Goal: Task Accomplishment & Management: Complete application form

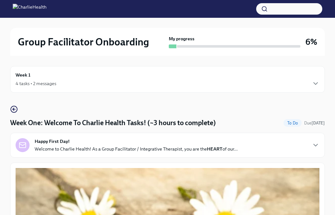
click at [140, 83] on div "4 tasks • 2 messages" at bounding box center [168, 84] width 304 height 8
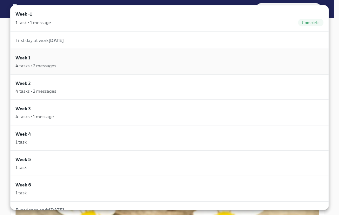
click at [79, 58] on div "Week 1 4 tasks • 2 messages" at bounding box center [170, 61] width 308 height 15
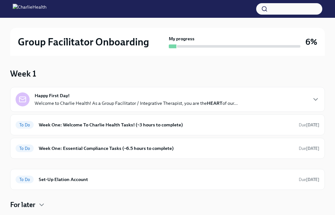
scroll to position [68, 0]
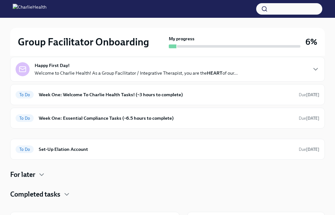
click at [155, 72] on p "Welcome to Charlie Health! As a Group Facilitator / Integrative Therapist, you …" at bounding box center [136, 73] width 203 height 6
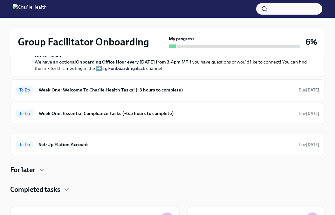
scroll to position [210, 0]
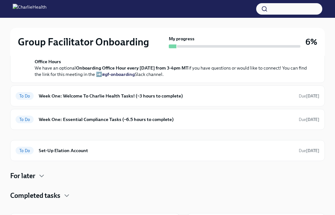
click at [302, 7] on strong "view the FULL onboarding plan HERE" at bounding box center [171, 1] width 272 height 12
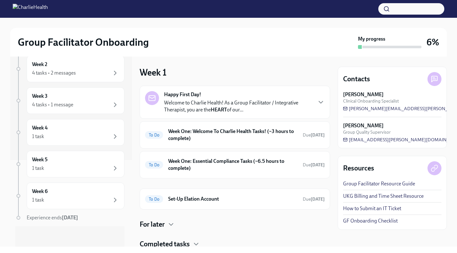
scroll to position [0, 0]
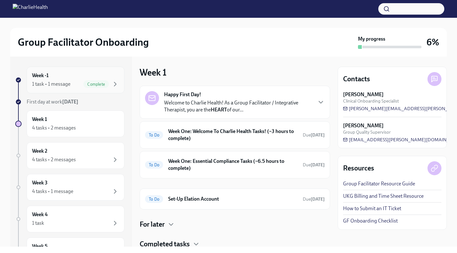
click at [106, 81] on div "Complete" at bounding box center [101, 84] width 36 height 8
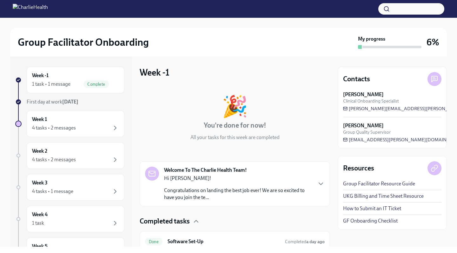
scroll to position [26, 0]
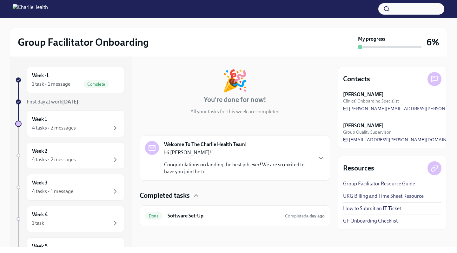
click at [258, 154] on p "Hi [PERSON_NAME]!" at bounding box center [238, 152] width 148 height 7
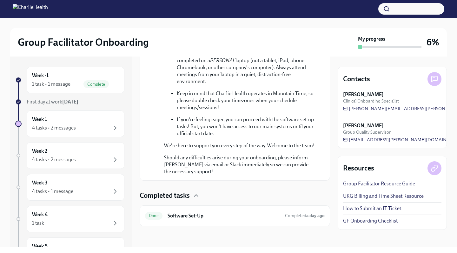
scroll to position [400, 0]
click at [241, 215] on h6 "Software Set-Up" at bounding box center [224, 215] width 112 height 7
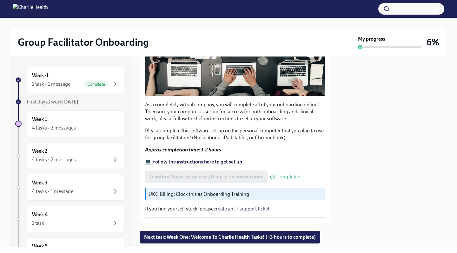
scroll to position [161, 0]
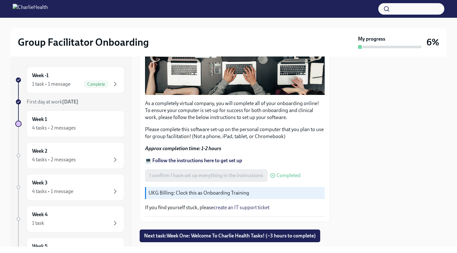
click at [255, 175] on div "I confirm I have set up everything in the instructions Completed" at bounding box center [223, 175] width 156 height 13
click at [235, 157] on strong "💻 Follow the instructions here to get set up" at bounding box center [193, 160] width 97 height 6
